Goal: Task Accomplishment & Management: Use online tool/utility

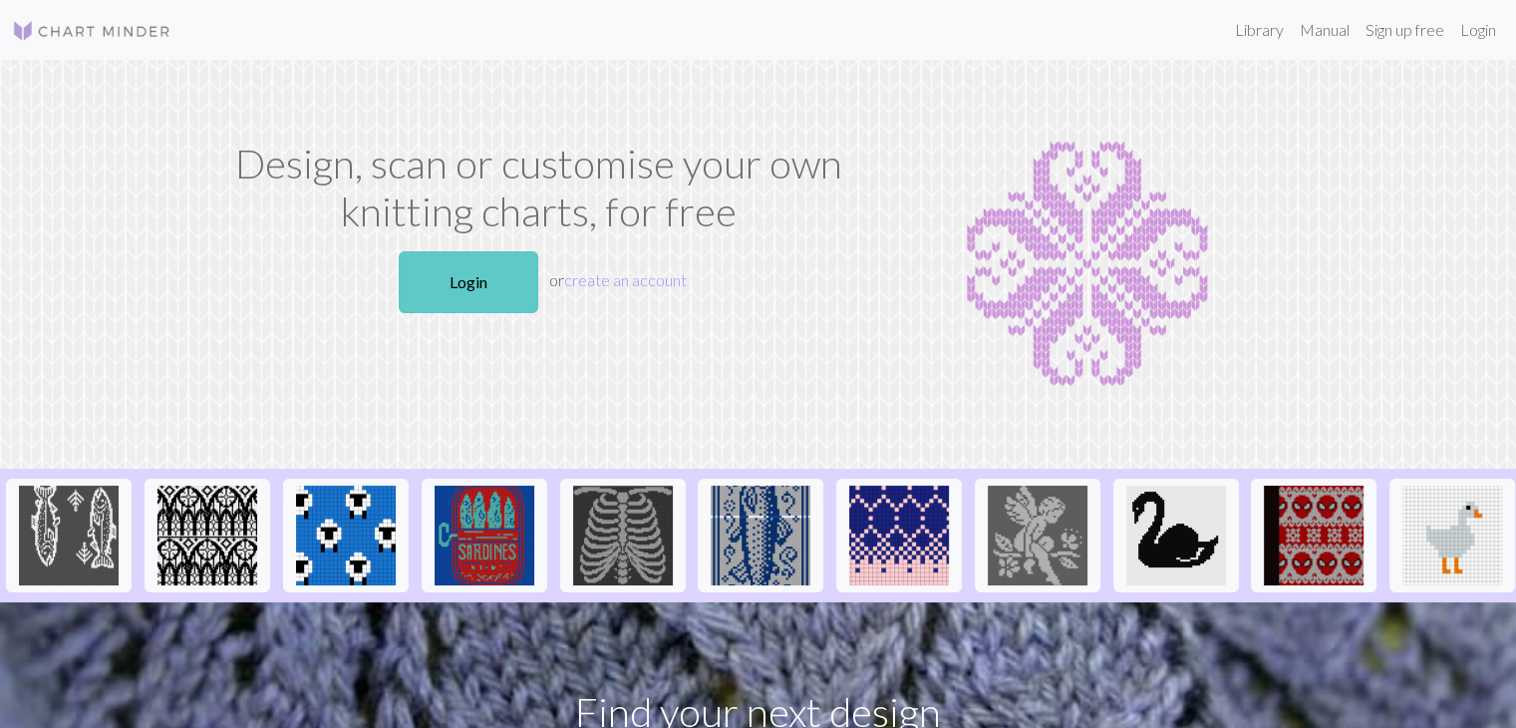
click at [505, 284] on link "Login" at bounding box center [469, 282] width 140 height 62
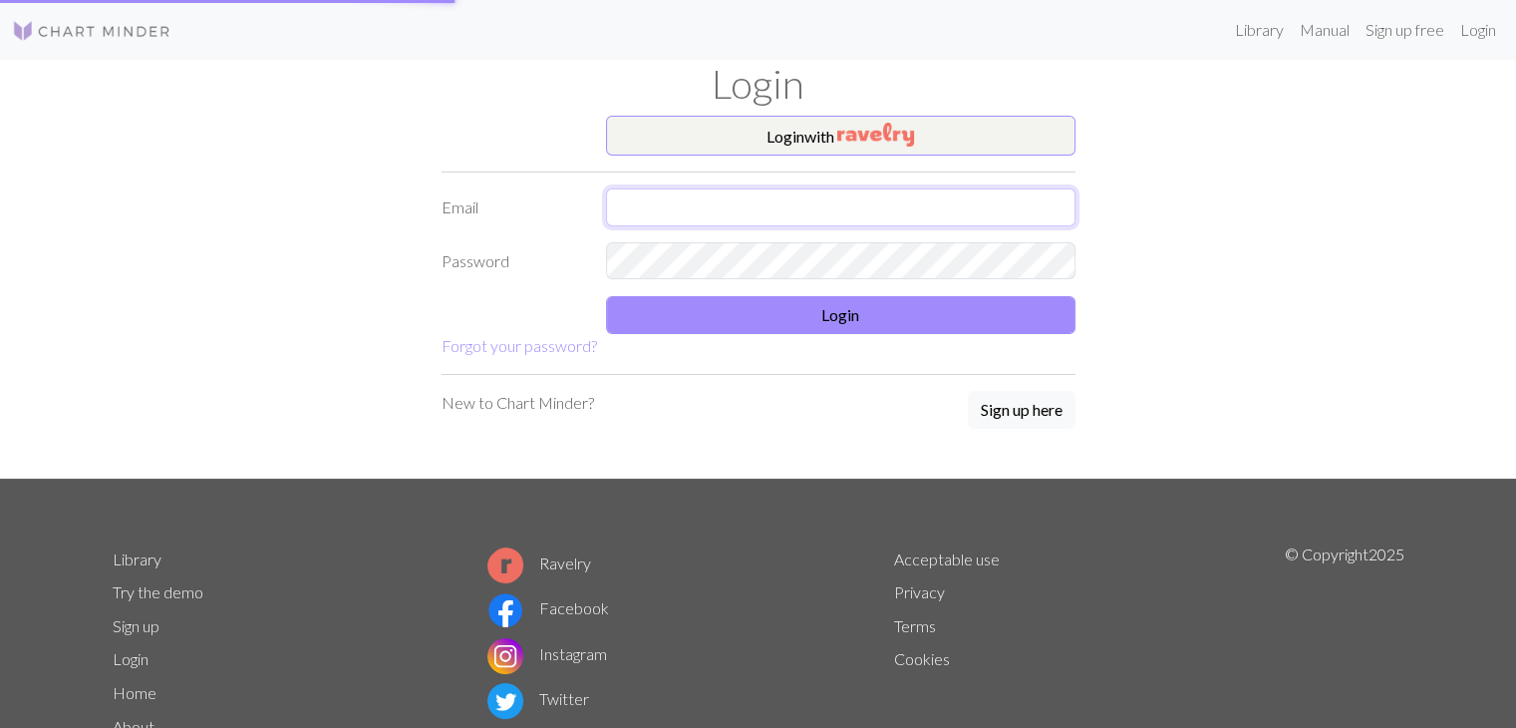
type input "[EMAIL_ADDRESS][DOMAIN_NAME]"
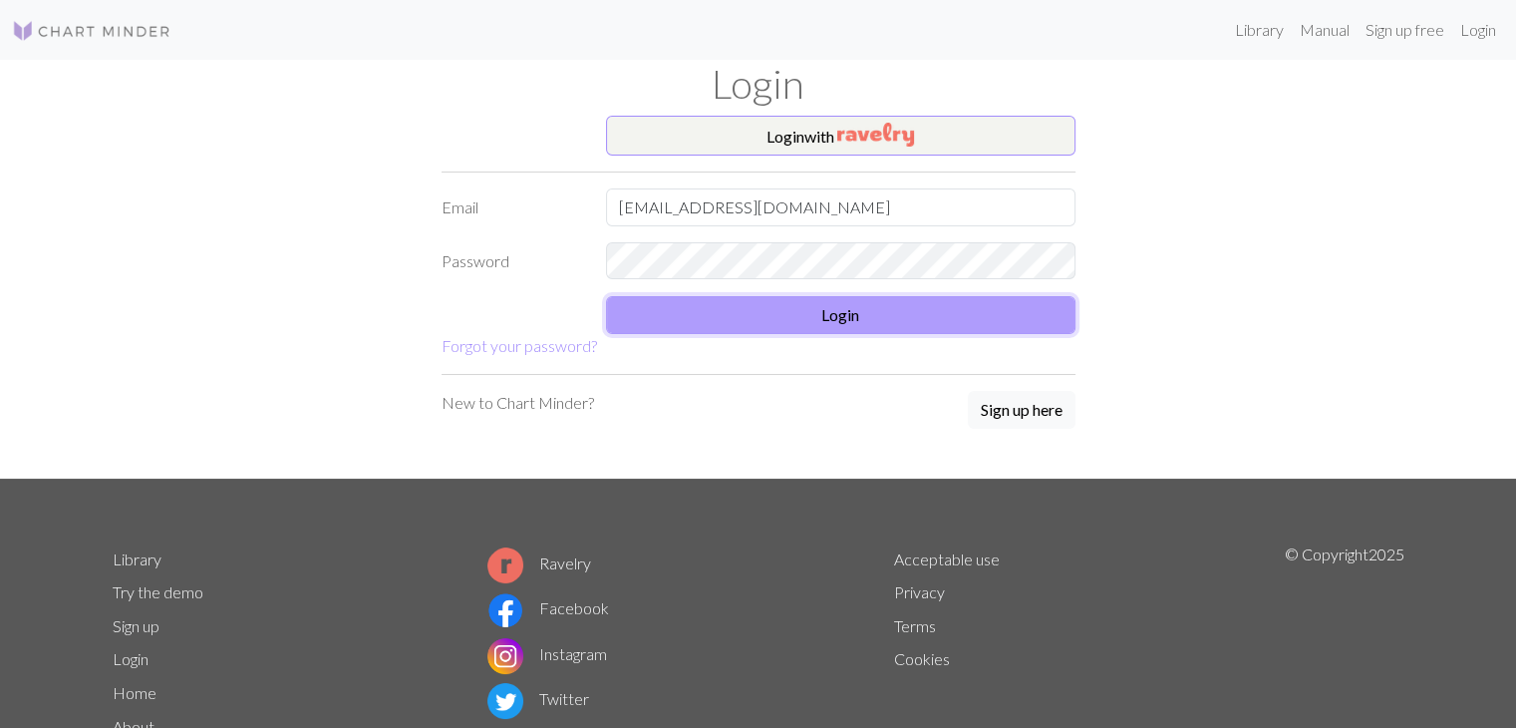
click at [762, 316] on button "Login" at bounding box center [840, 315] width 469 height 38
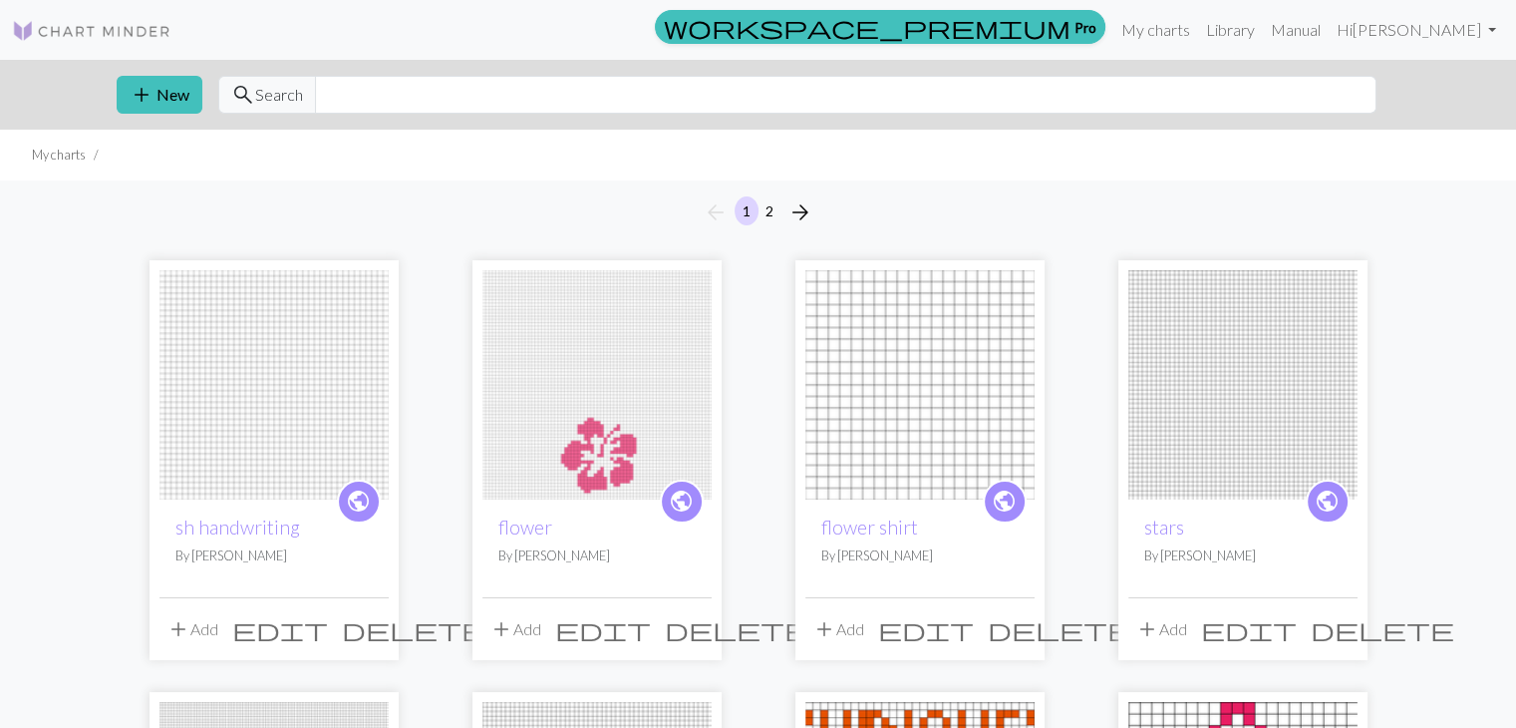
click at [260, 307] on img at bounding box center [273, 384] width 229 height 229
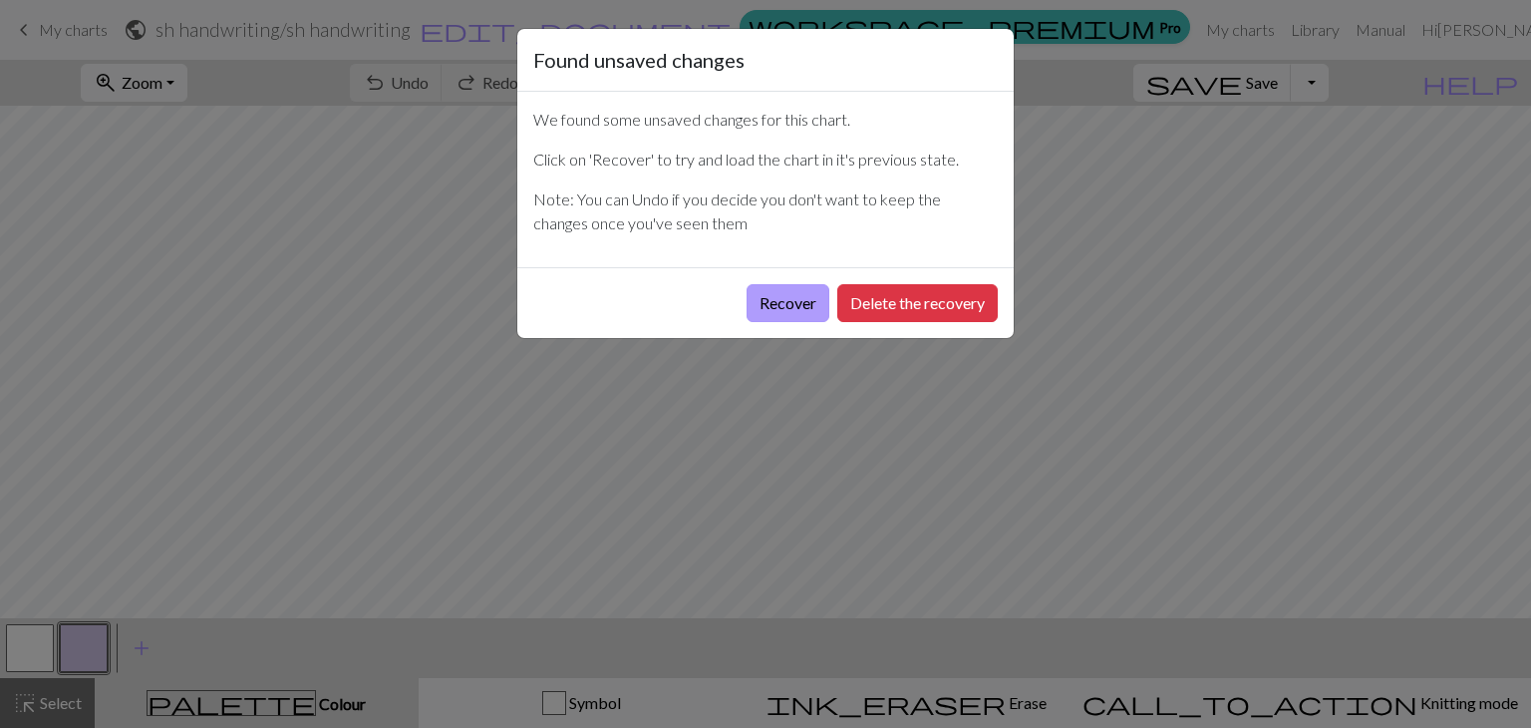
click at [816, 296] on button "Recover" at bounding box center [787, 303] width 83 height 38
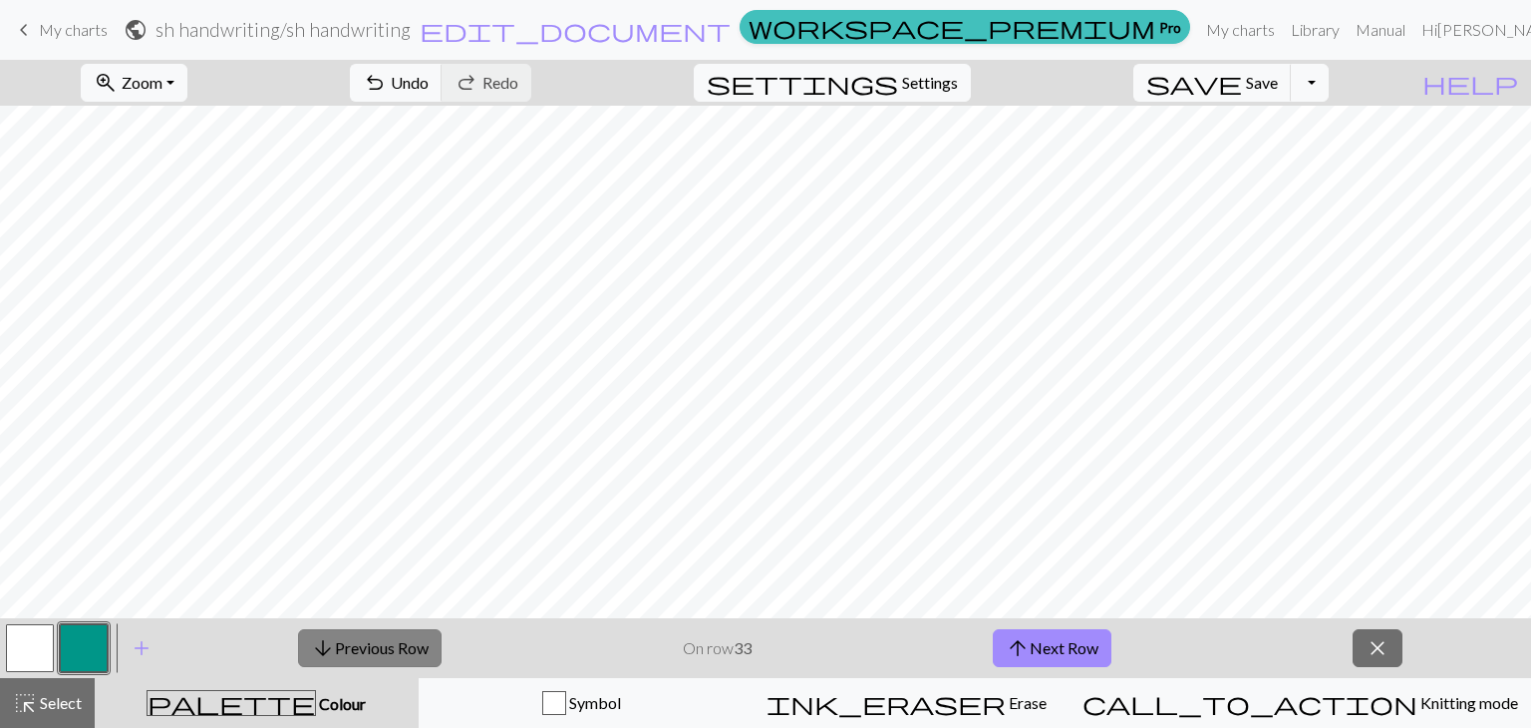
click at [414, 646] on button "arrow_downward Previous Row" at bounding box center [370, 648] width 144 height 38
click at [85, 628] on button "button" at bounding box center [84, 648] width 48 height 48
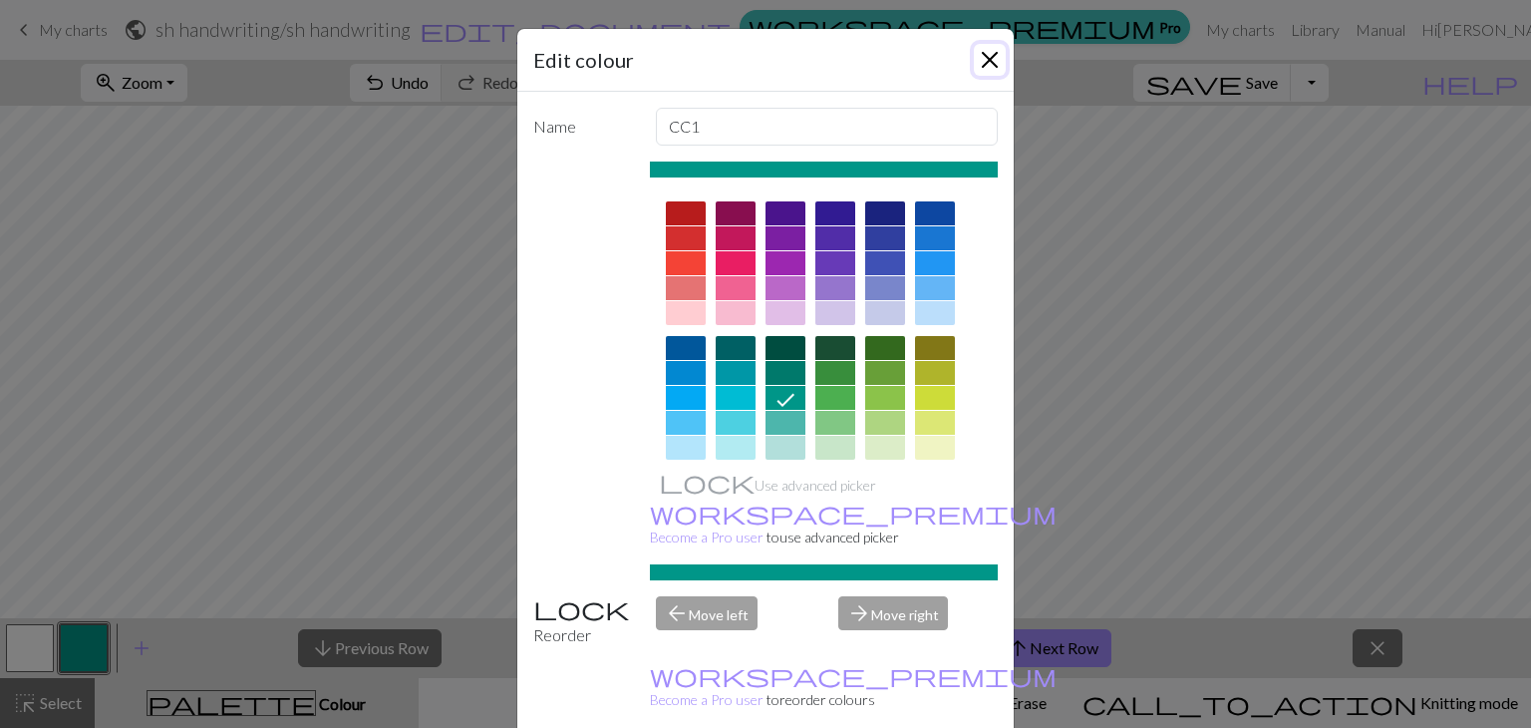
click at [982, 63] on button "Close" at bounding box center [990, 60] width 32 height 32
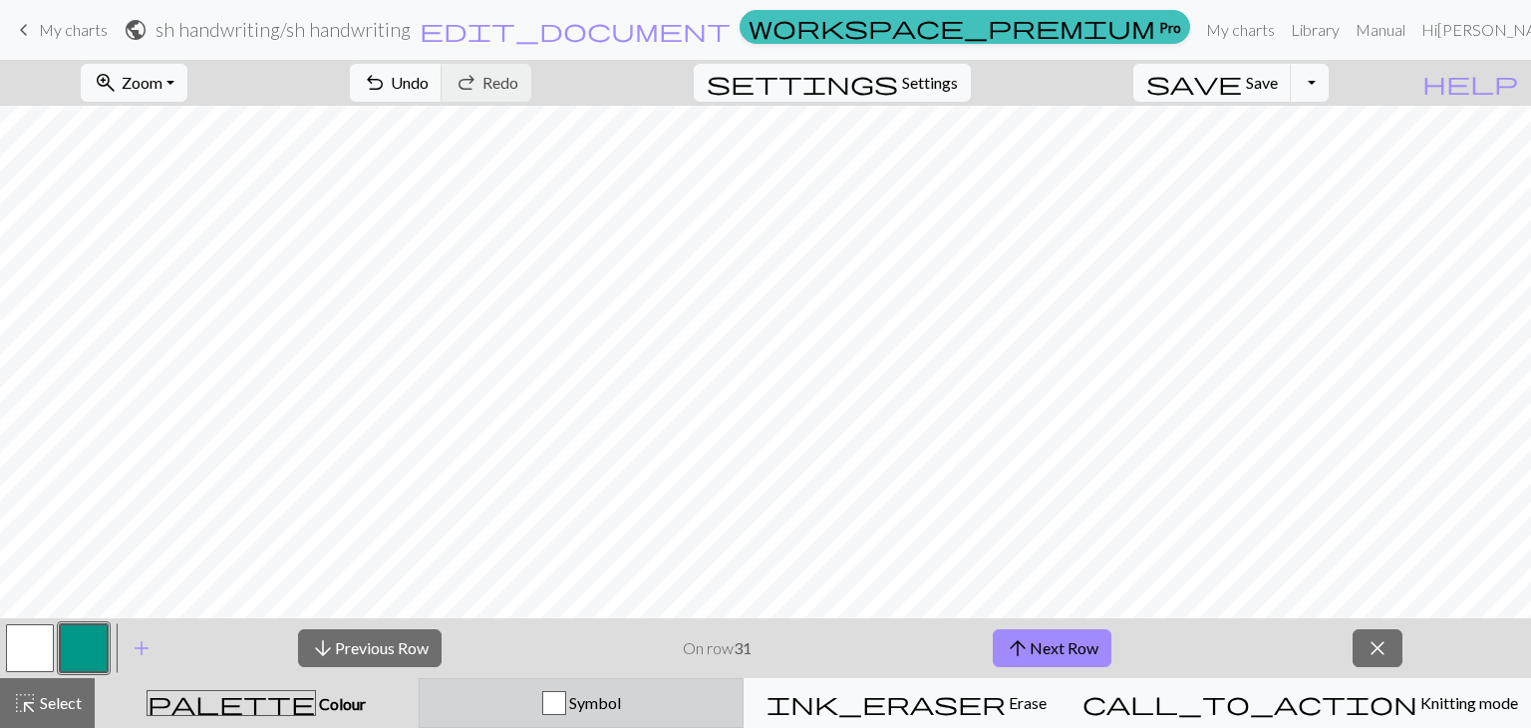
click at [732, 691] on div "Symbol" at bounding box center [582, 703] width 300 height 24
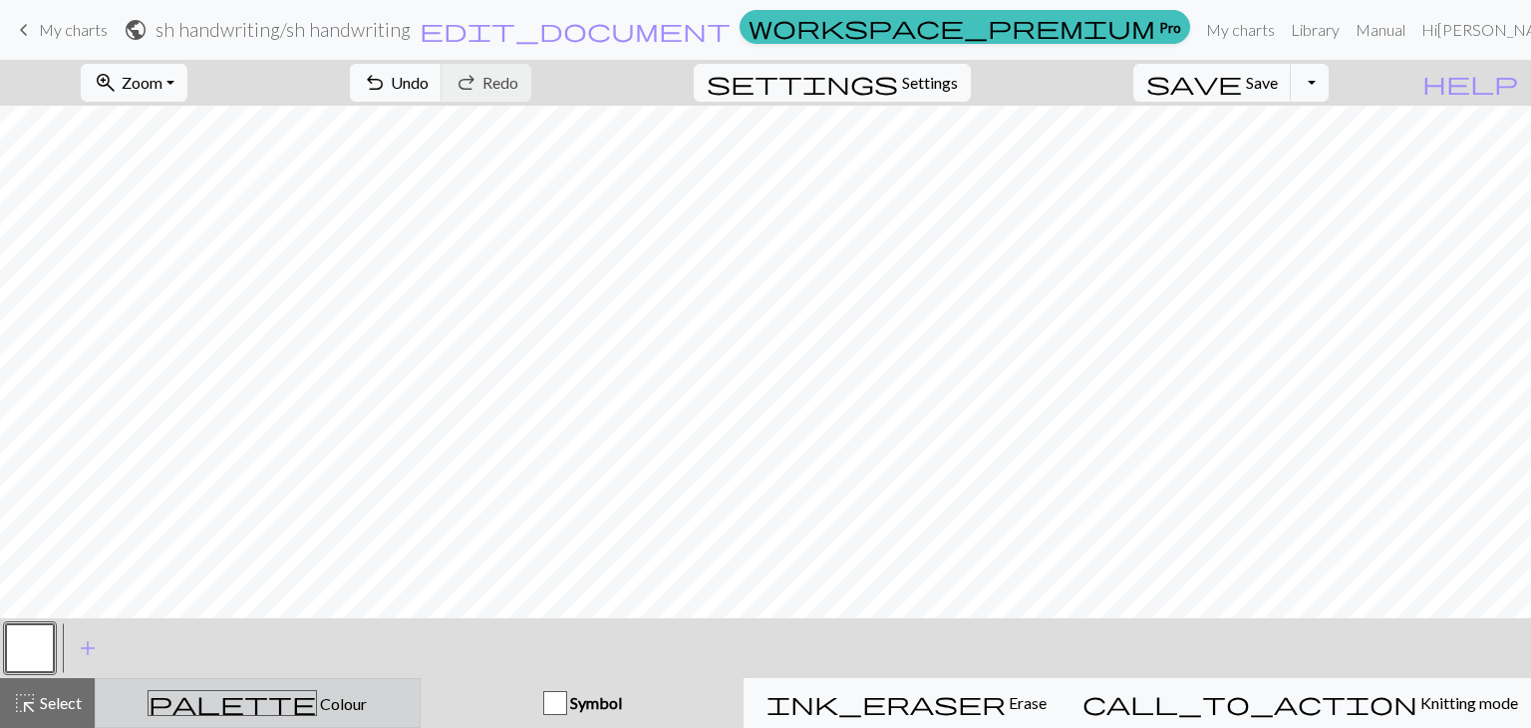
click at [402, 683] on button "palette Colour Colour" at bounding box center [258, 703] width 326 height 50
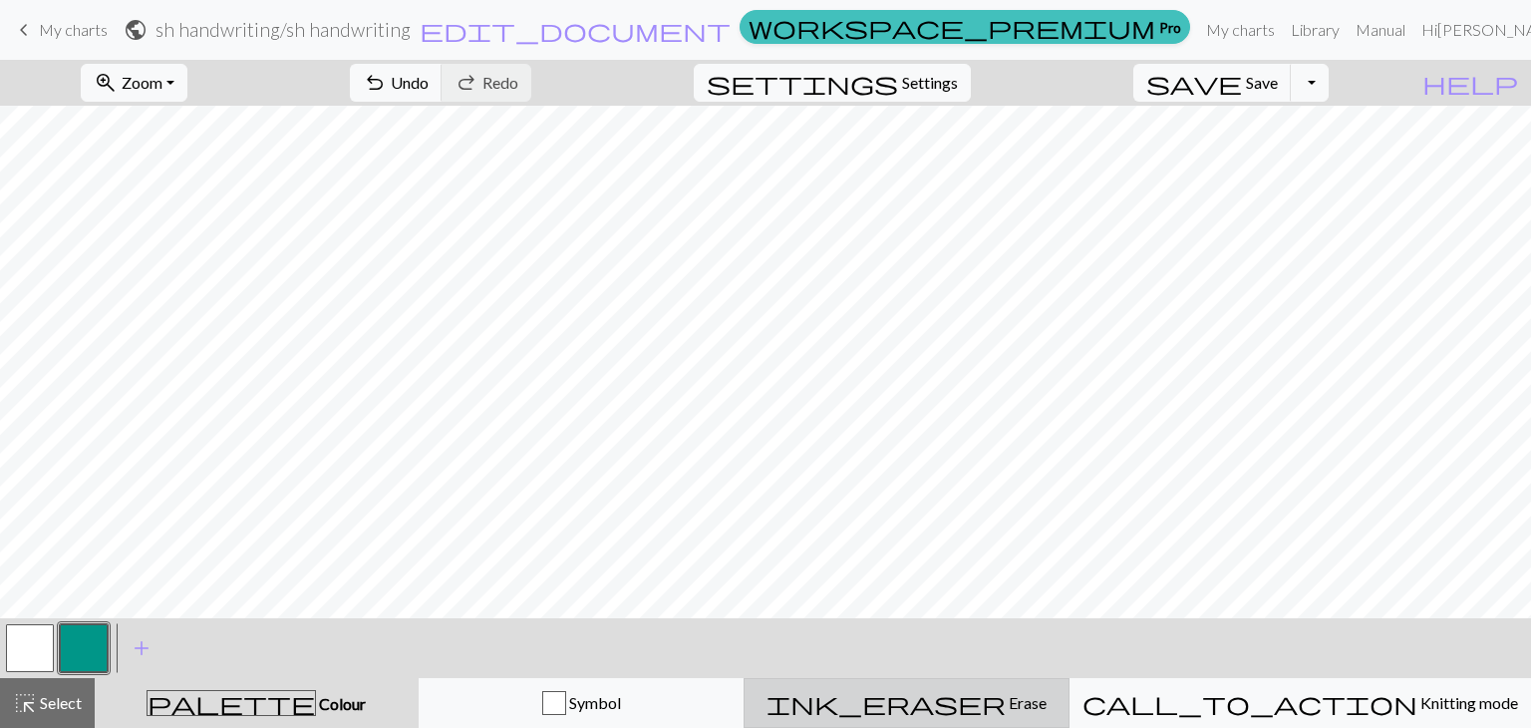
click at [932, 687] on button "ink_eraser Erase Erase" at bounding box center [906, 703] width 326 height 50
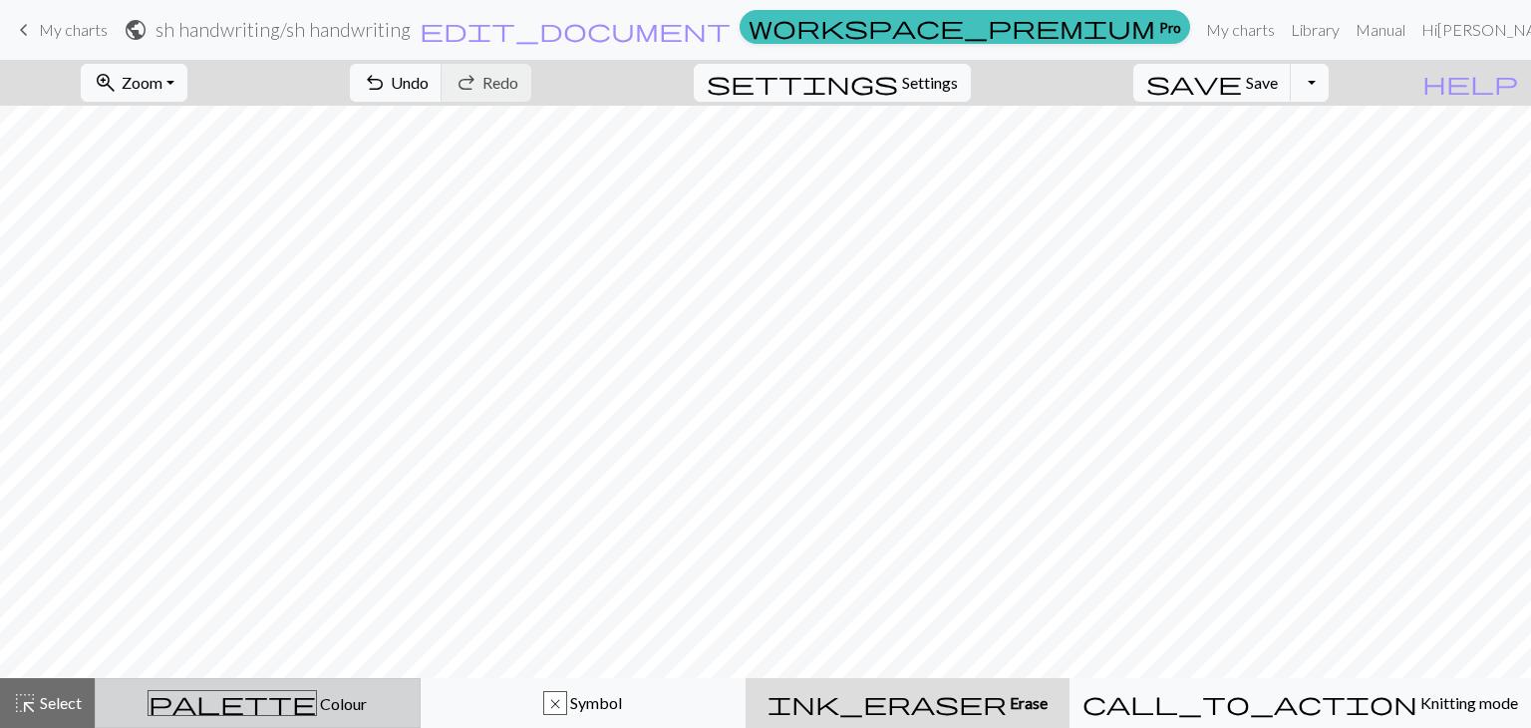
click at [255, 707] on span "palette" at bounding box center [231, 703] width 167 height 28
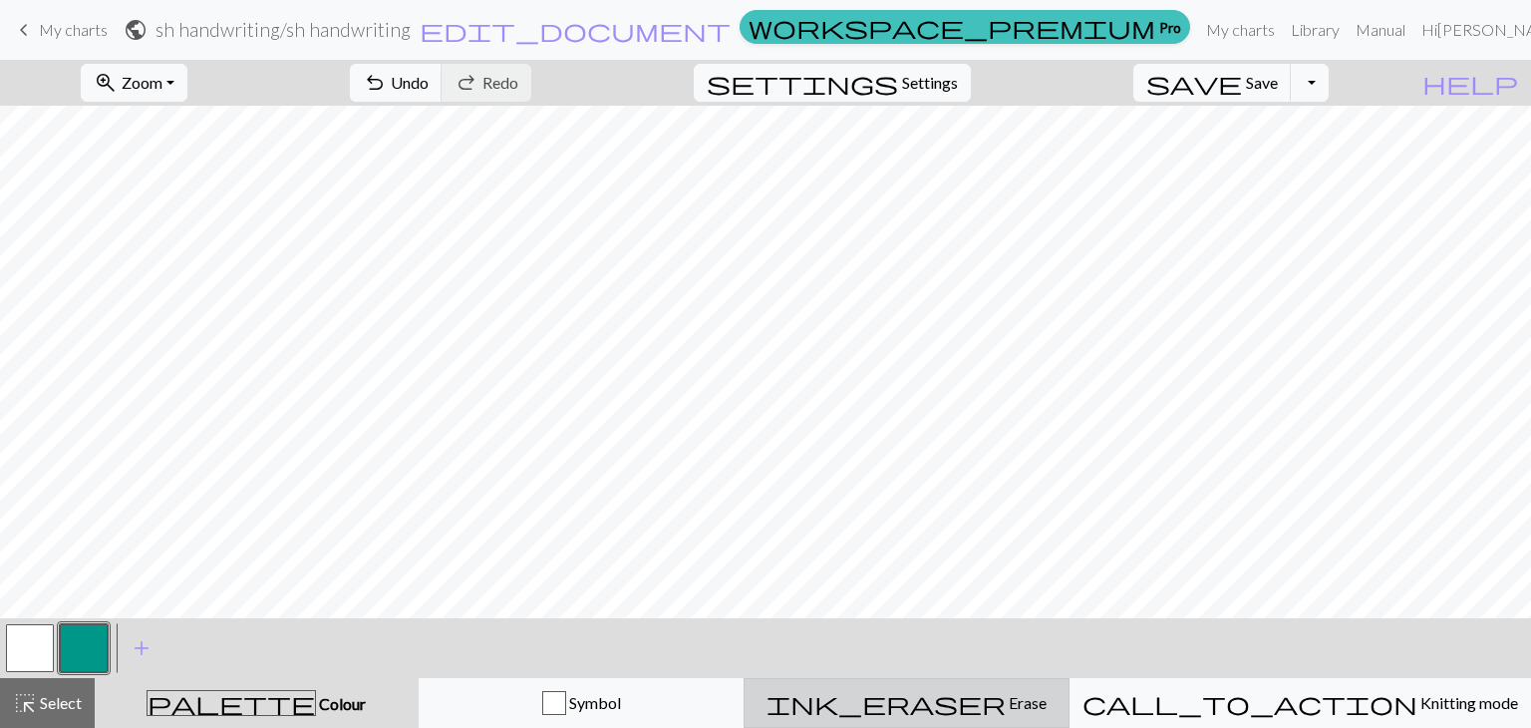
click at [880, 707] on div "ink_eraser Erase Erase" at bounding box center [906, 703] width 300 height 24
